Goal: Entertainment & Leisure: Browse casually

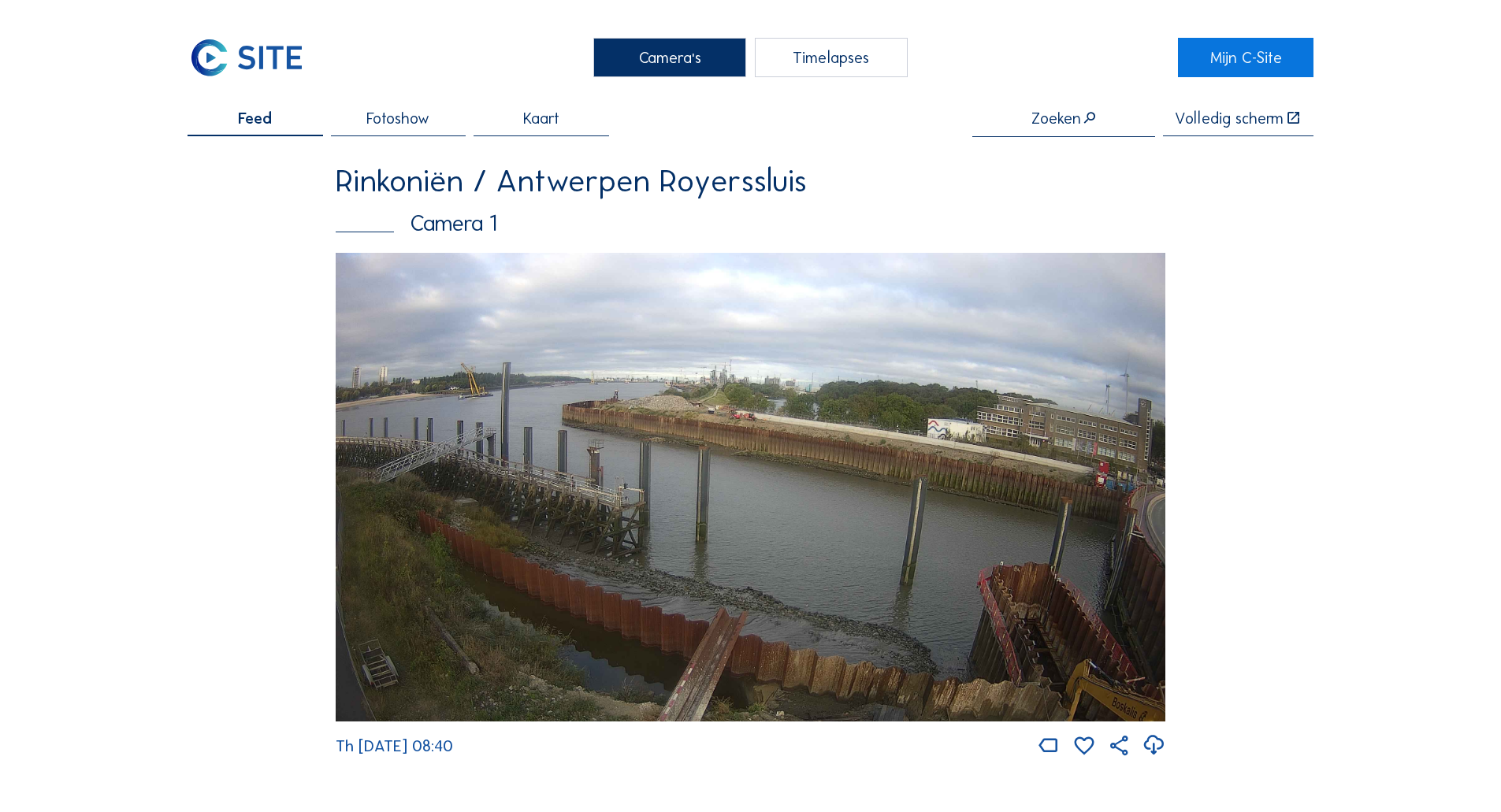
scroll to position [2146, 0]
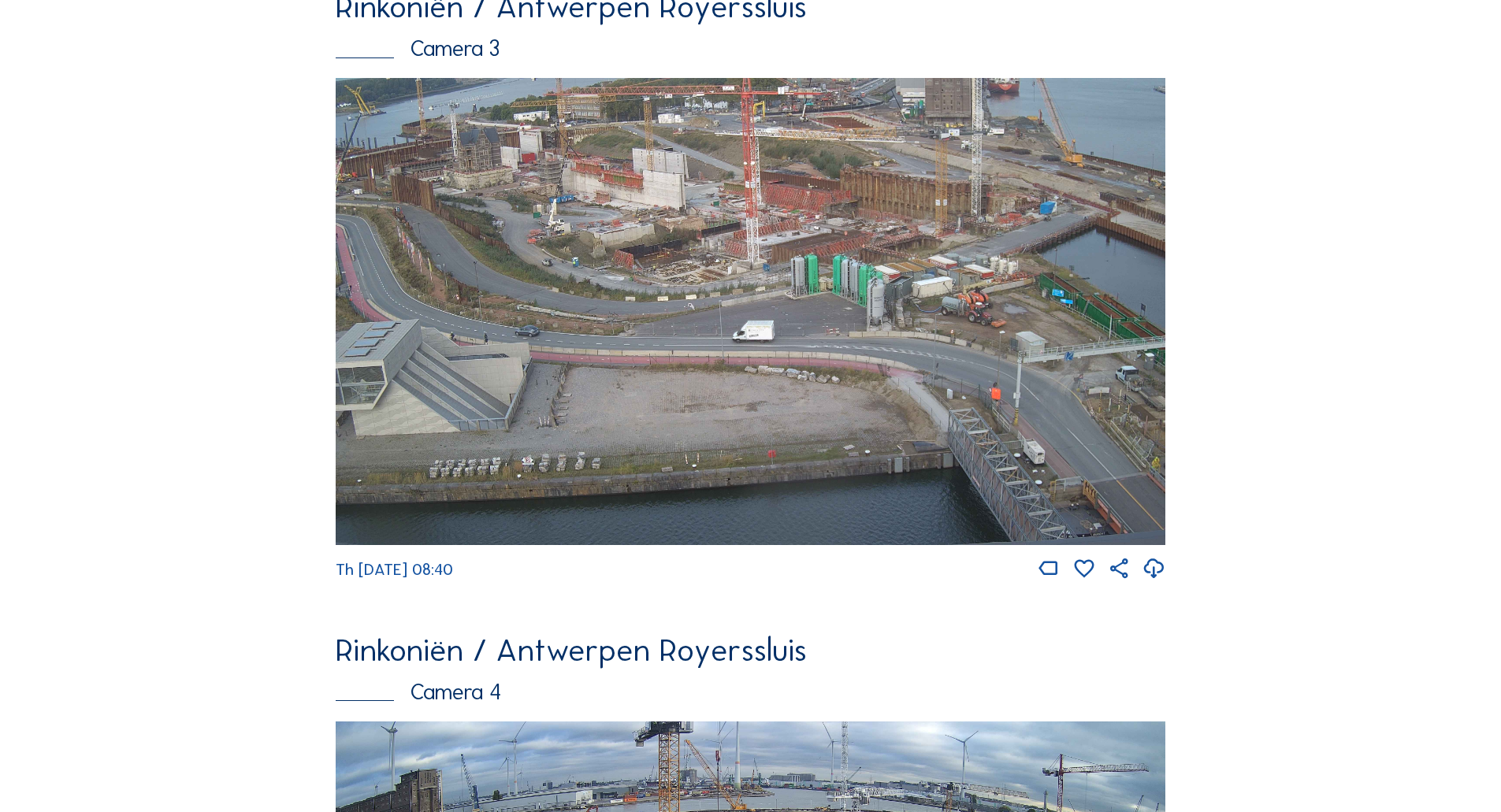
drag, startPoint x: 86, startPoint y: 362, endPoint x: 98, endPoint y: 297, distance: 66.1
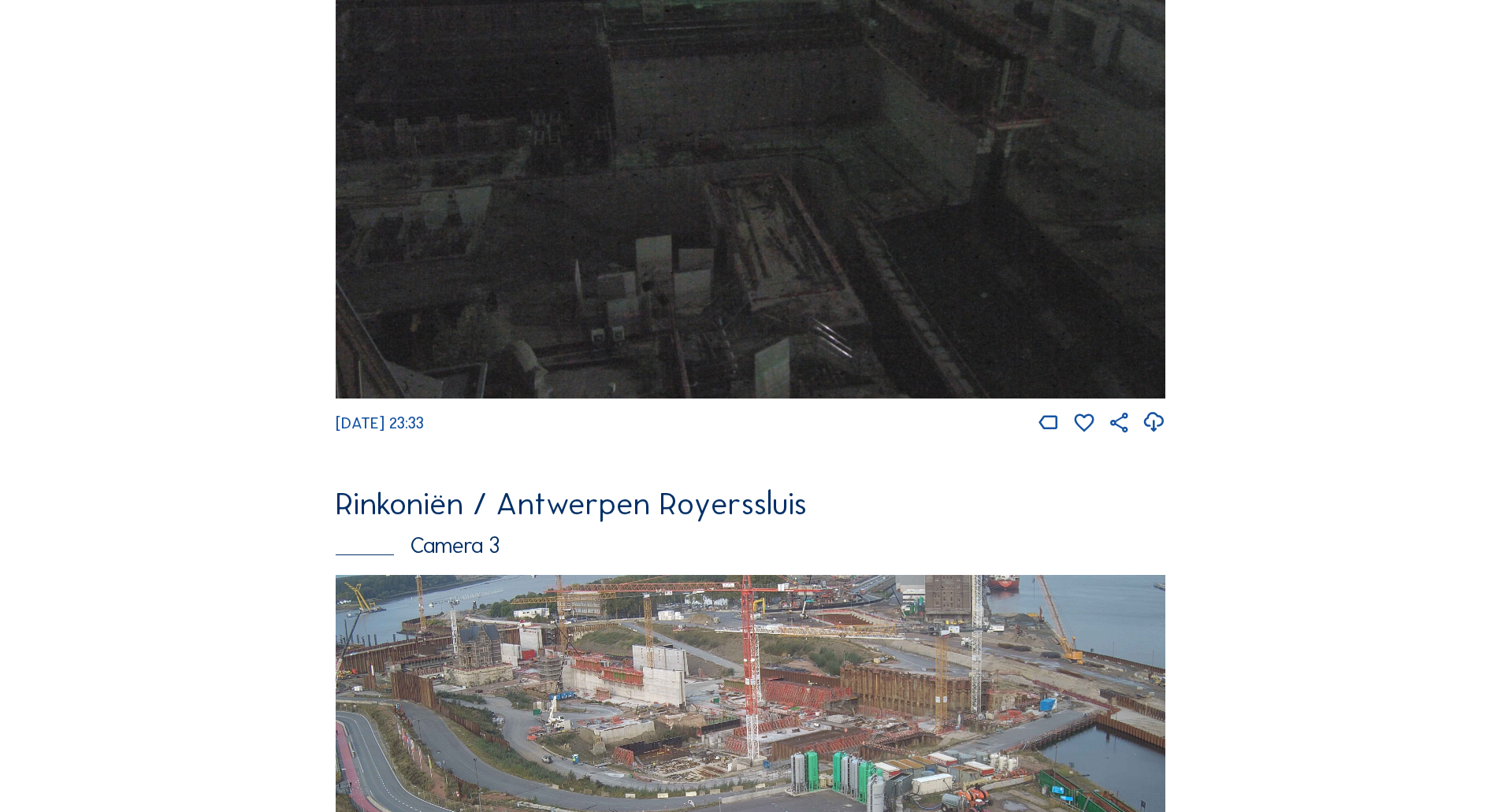
scroll to position [0, 0]
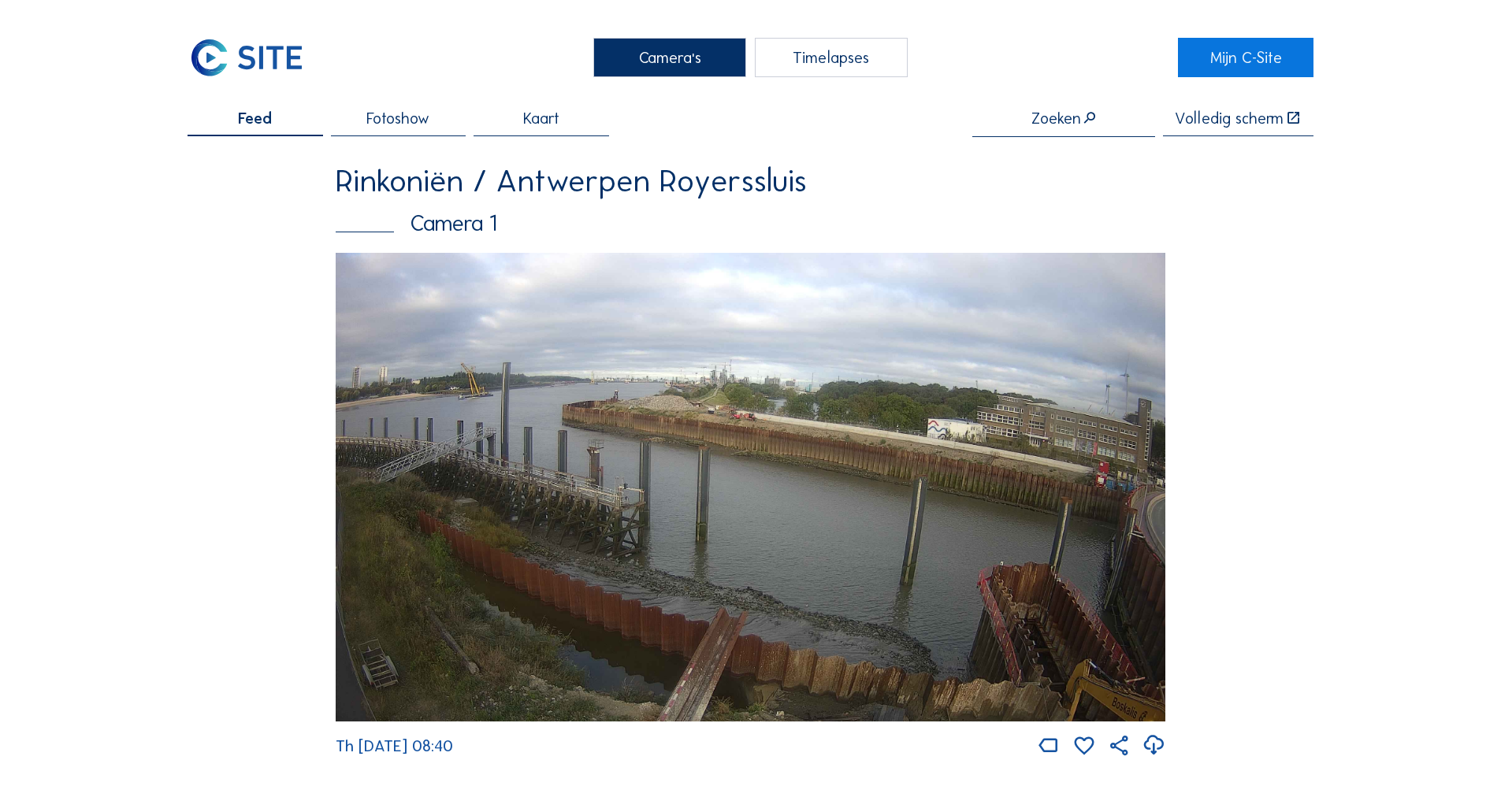
drag, startPoint x: 141, startPoint y: 365, endPoint x: 203, endPoint y: -82, distance: 451.3
click at [236, 65] on img at bounding box center [246, 58] width 118 height 40
click at [303, 72] on img at bounding box center [246, 58] width 118 height 40
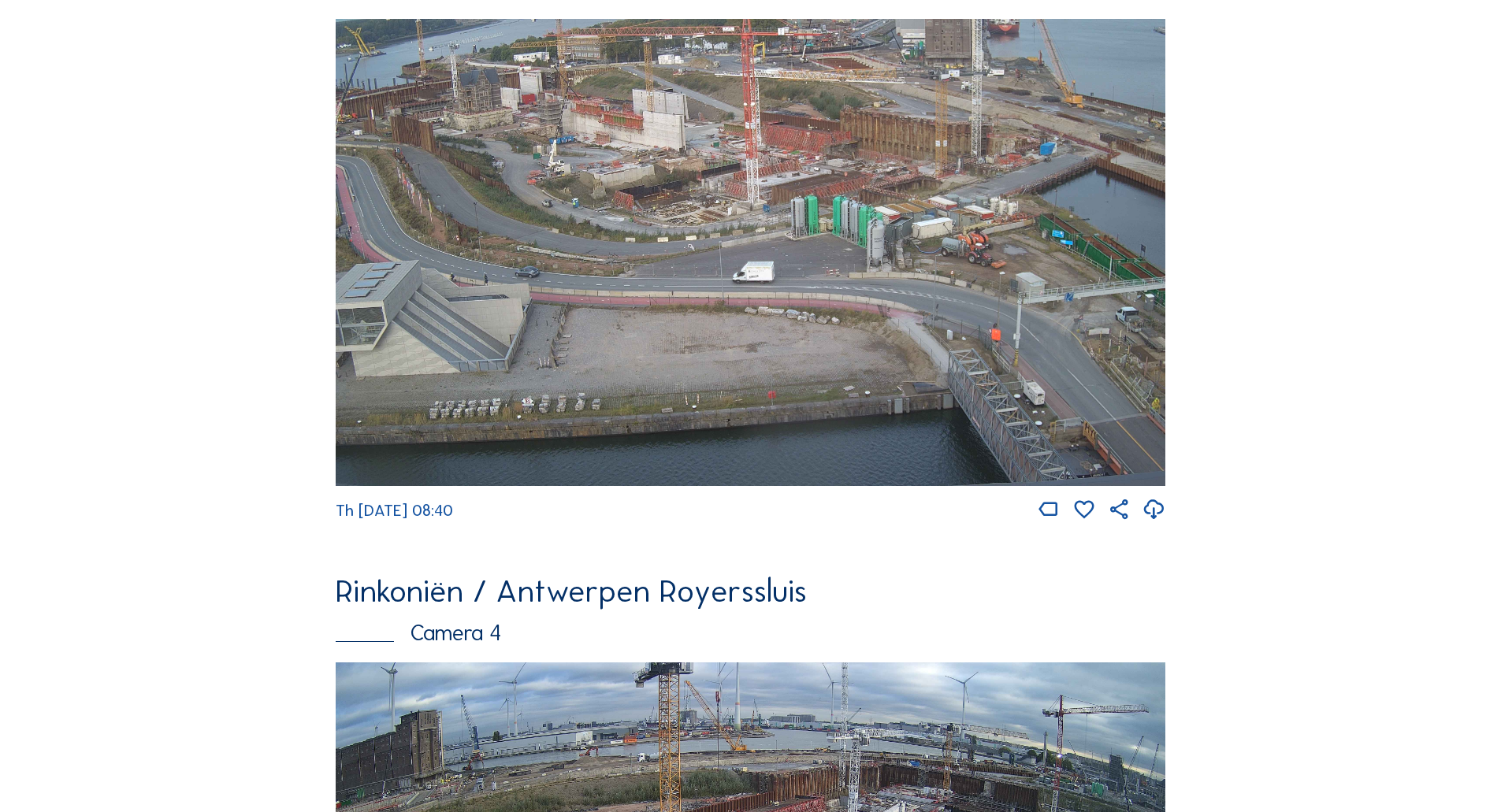
scroll to position [2284, 0]
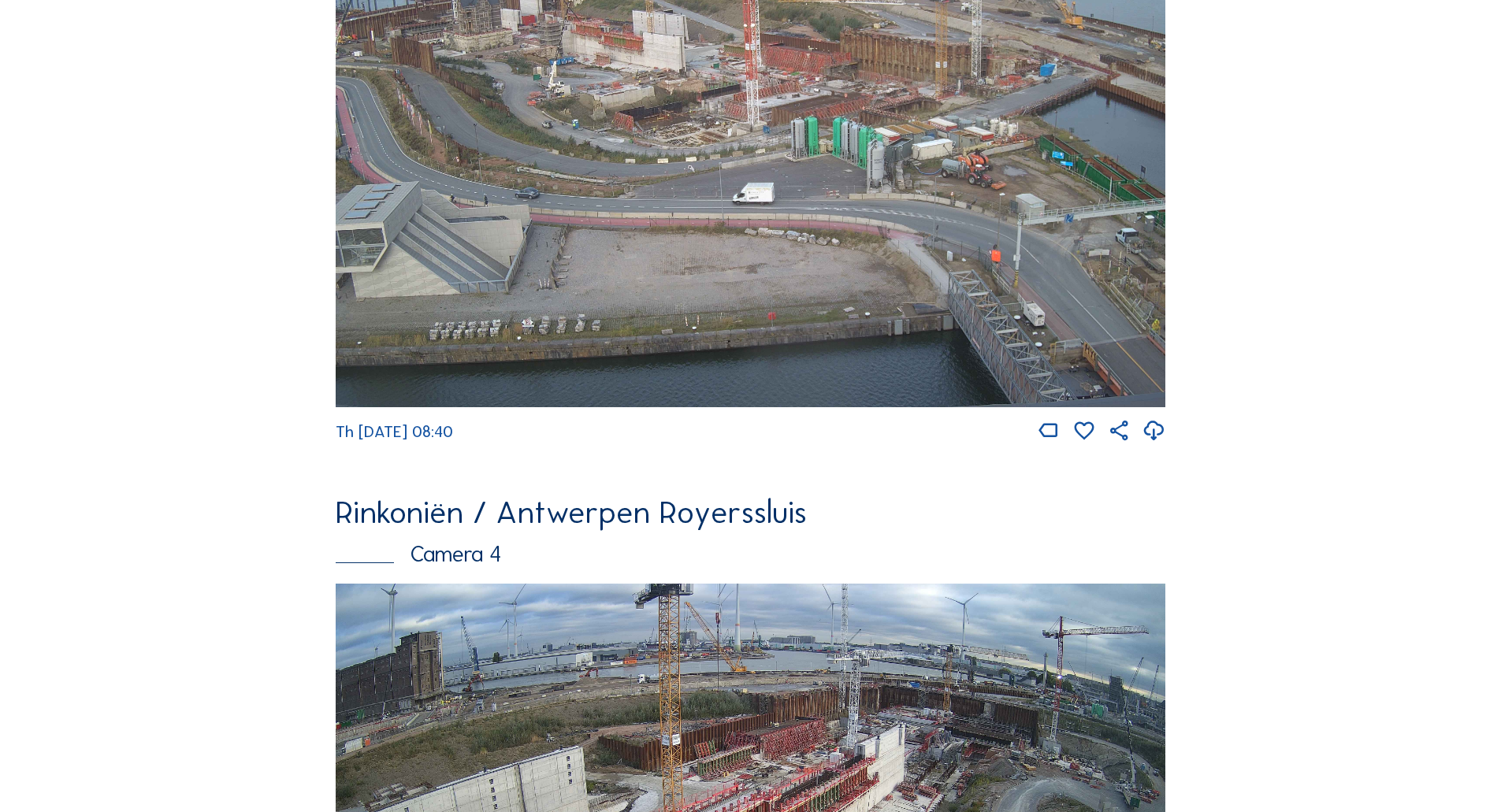
click at [592, 584] on img at bounding box center [750, 817] width 830 height 467
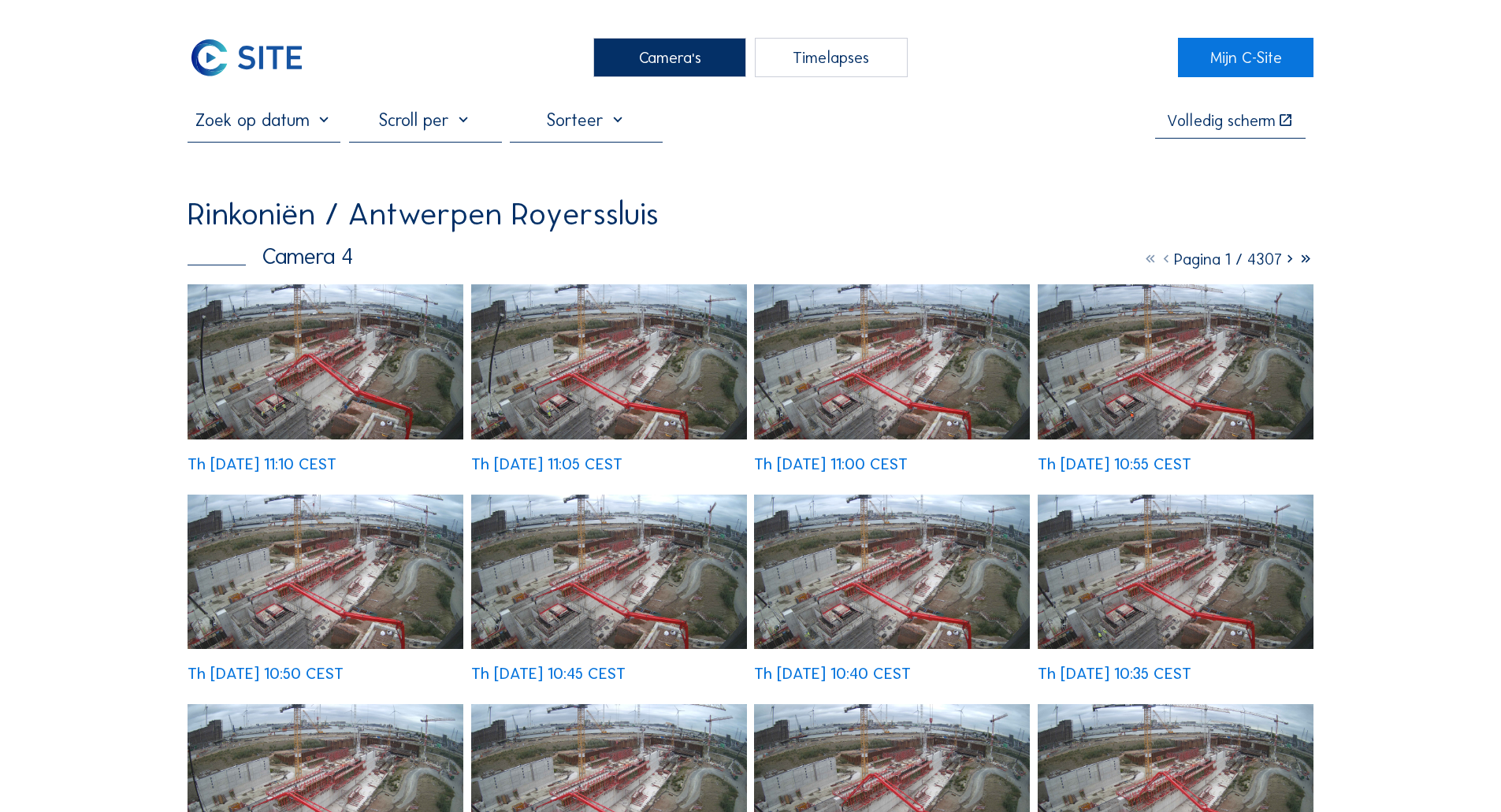
click at [335, 353] on img at bounding box center [325, 362] width 276 height 155
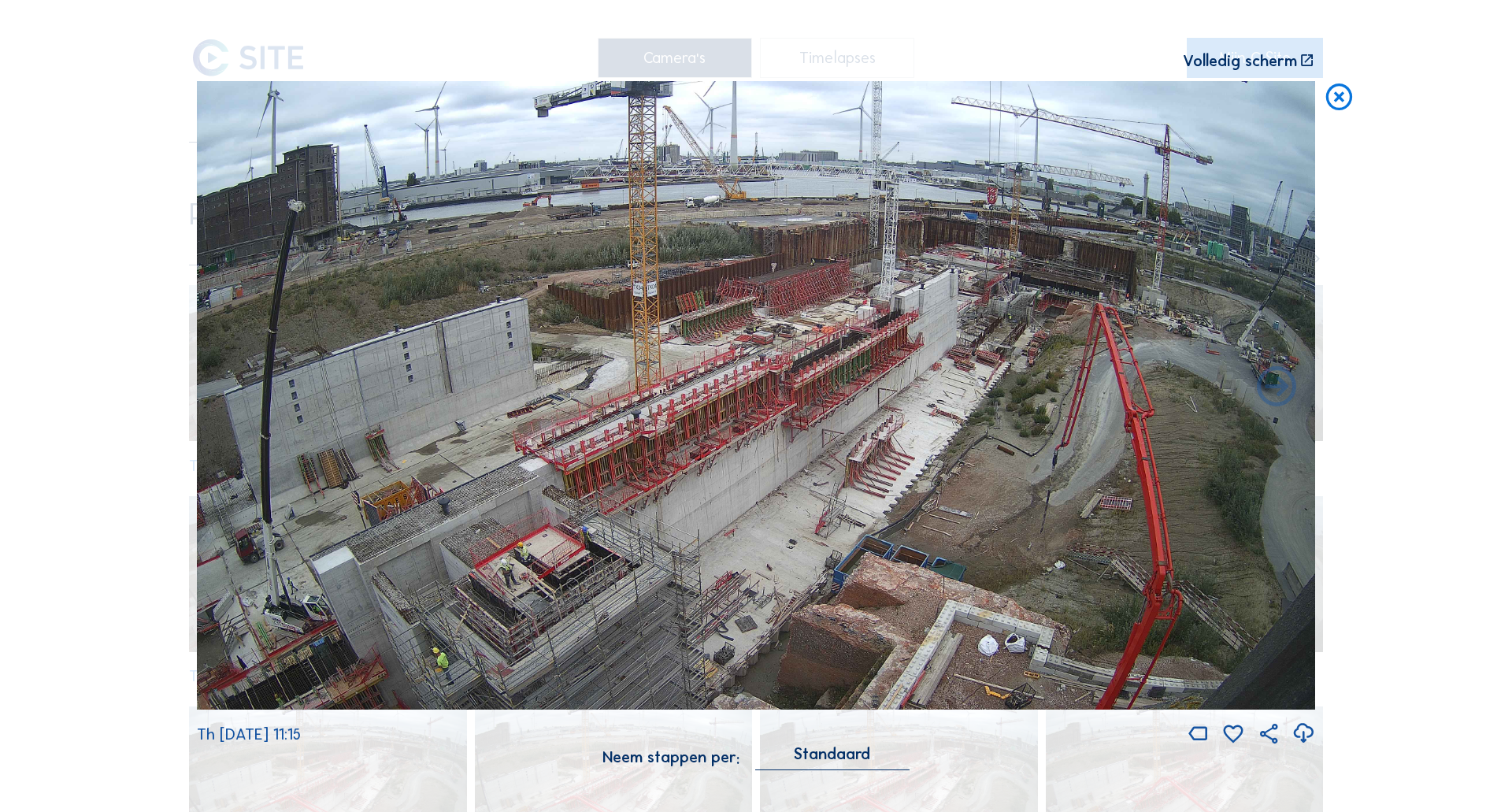
click at [1339, 95] on icon at bounding box center [1338, 98] width 32 height 33
